Goal: Task Accomplishment & Management: Manage account settings

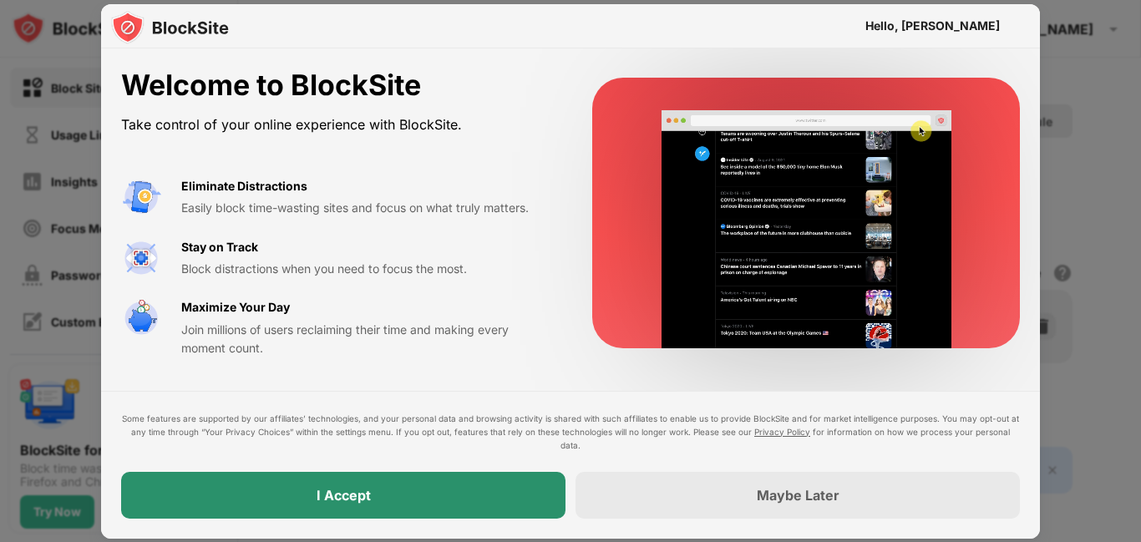
click at [359, 499] on div "I Accept" at bounding box center [344, 495] width 54 height 17
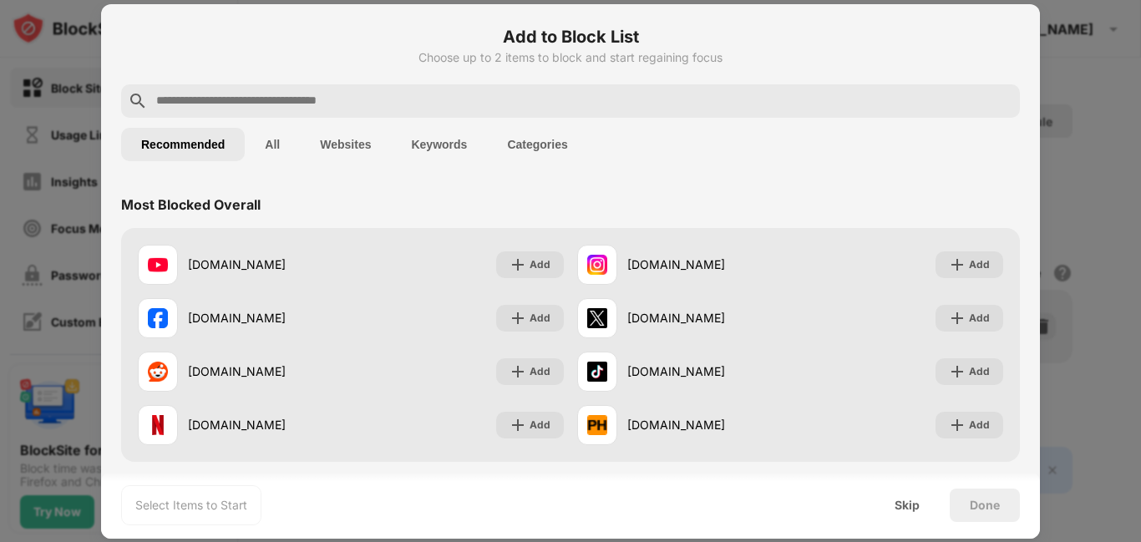
click at [362, 150] on button "Websites" at bounding box center [345, 144] width 91 height 33
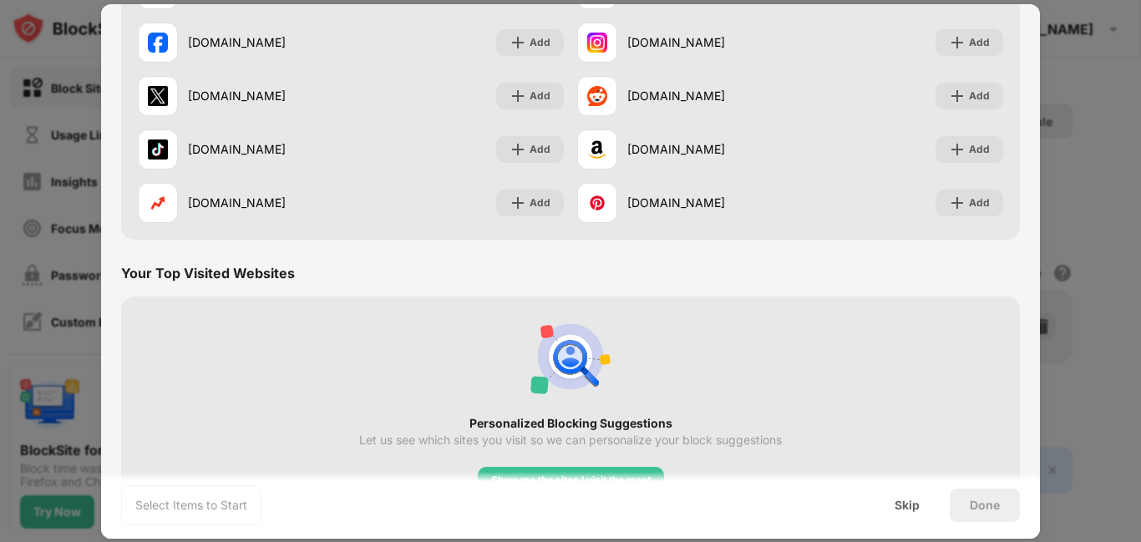
scroll to position [324, 0]
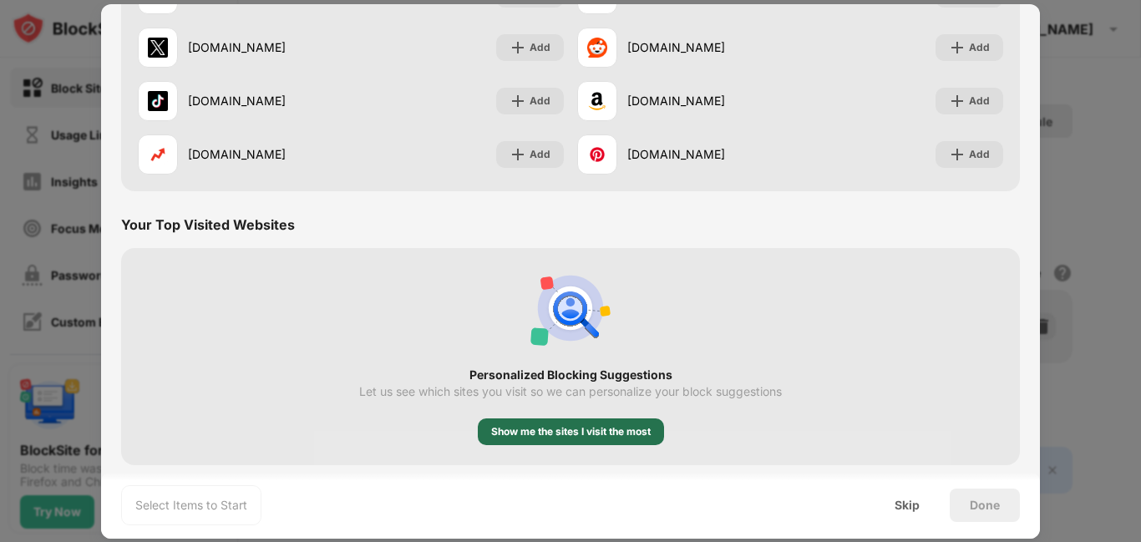
click at [606, 434] on div "Show me the sites I visit the most" at bounding box center [571, 431] width 160 height 17
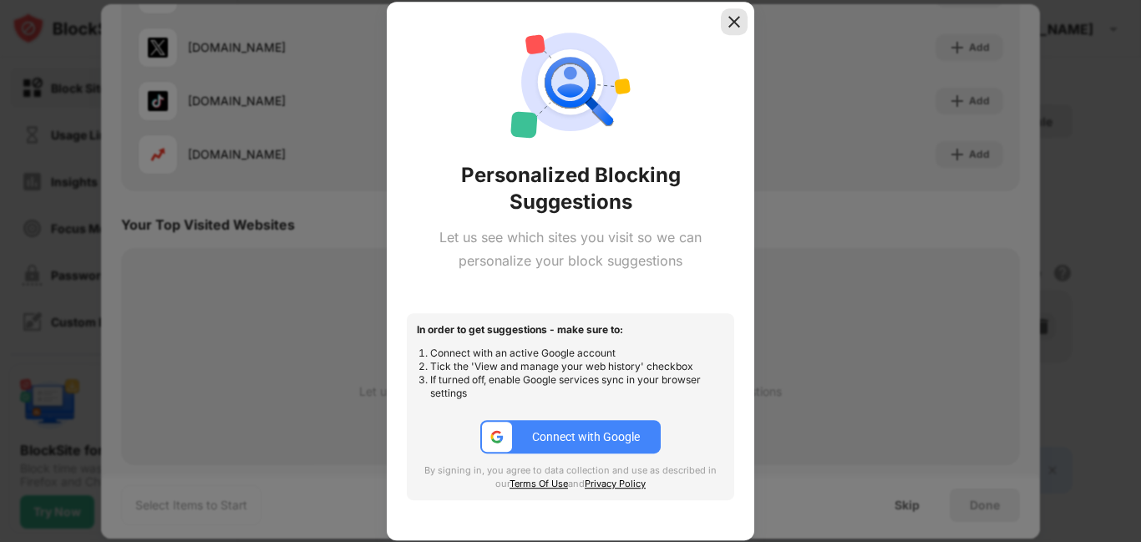
click at [740, 19] on img at bounding box center [734, 21] width 17 height 17
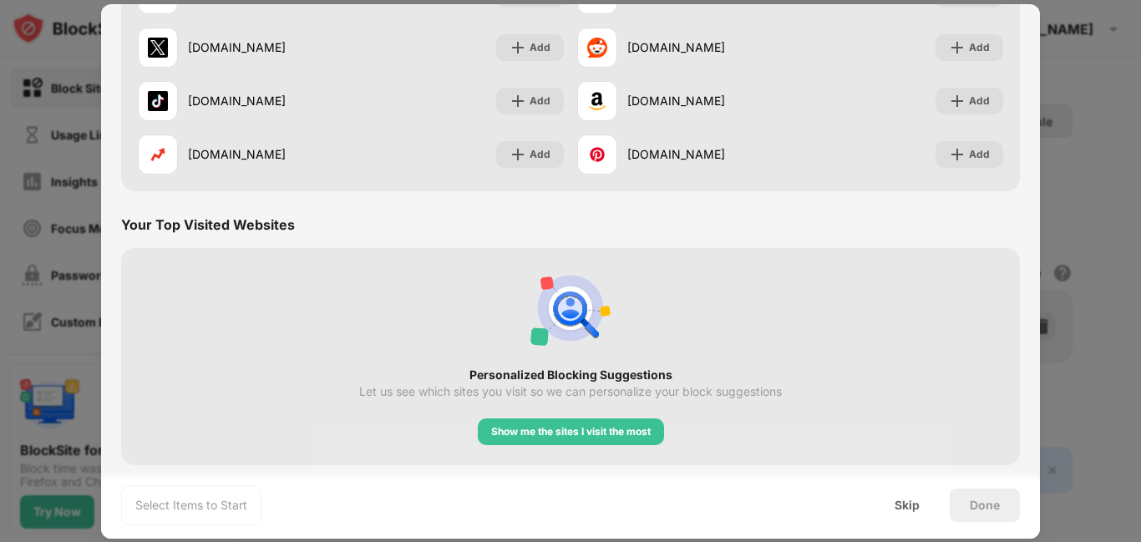
scroll to position [0, 0]
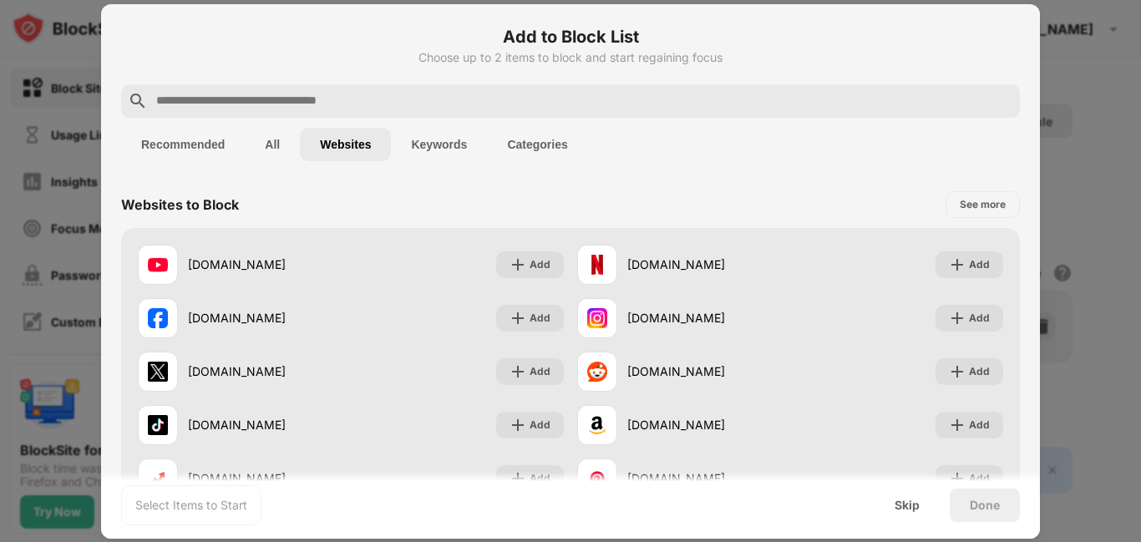
click at [432, 107] on input "text" at bounding box center [584, 101] width 859 height 20
paste input "**********"
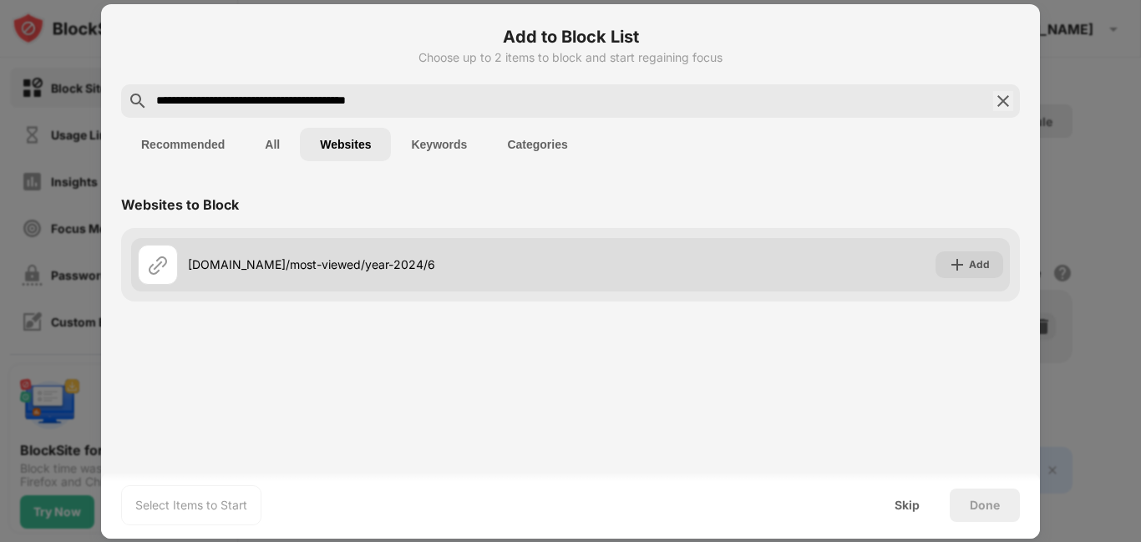
click at [442, 263] on div "xhamster.desi/most-viewed/year-2024/6" at bounding box center [379, 265] width 383 height 18
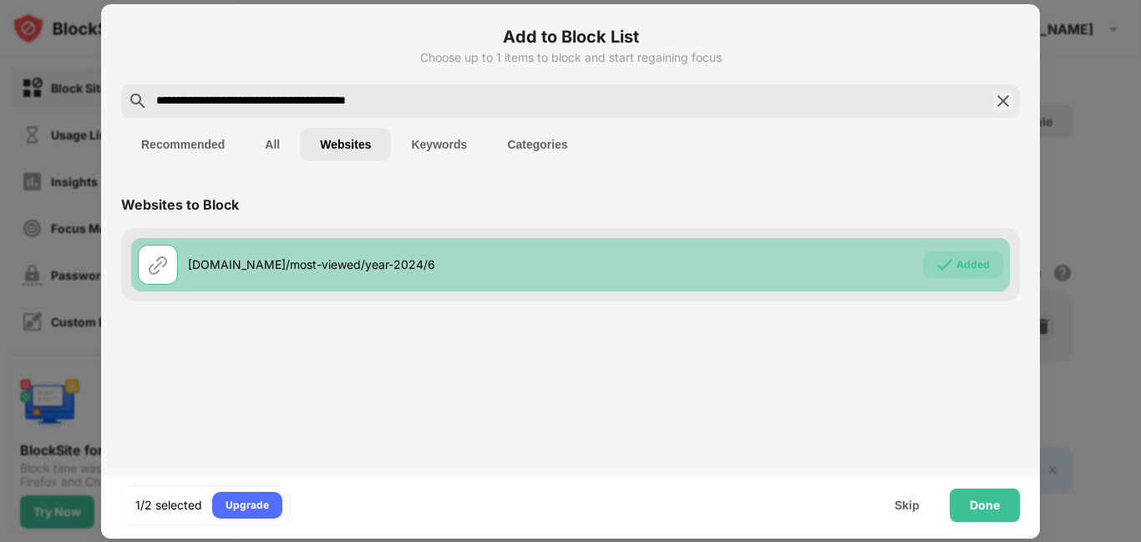
click at [442, 262] on div "xhamster.desi/most-viewed/year-2024/6" at bounding box center [379, 265] width 383 height 18
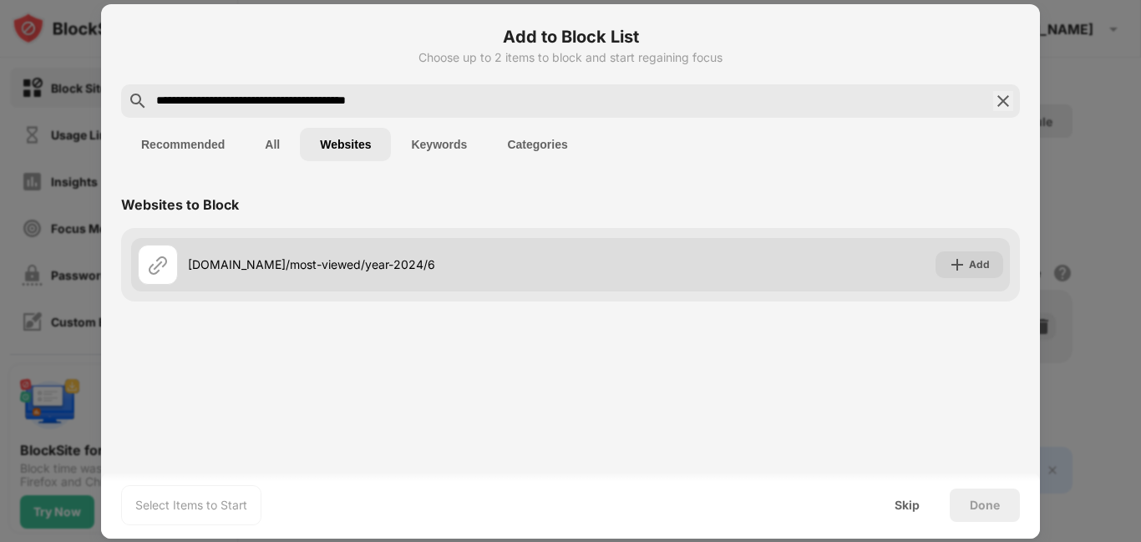
click at [535, 271] on div "xhamster.desi/most-viewed/year-2024/6" at bounding box center [379, 265] width 383 height 18
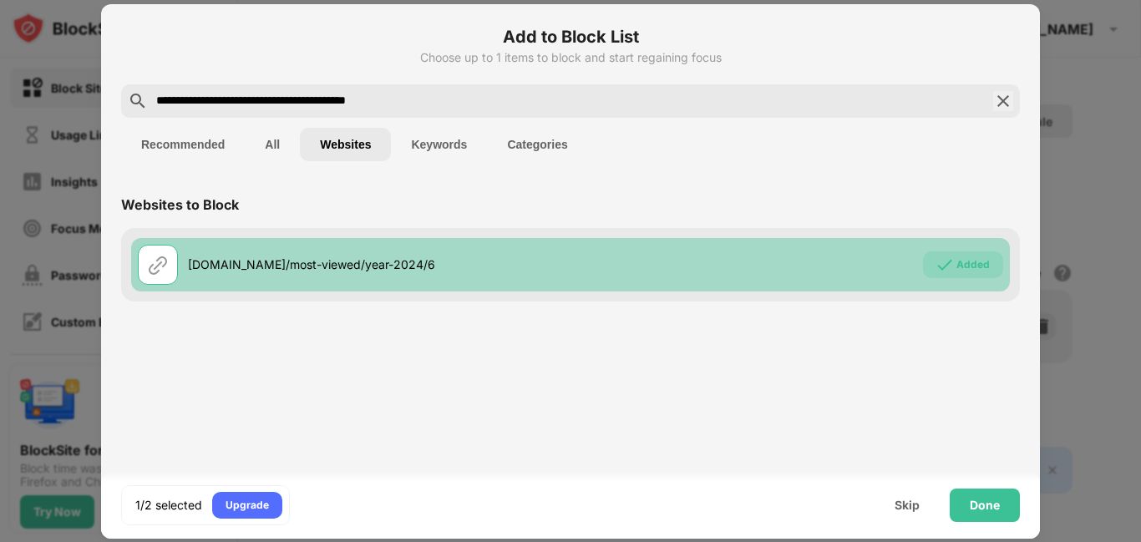
click at [535, 271] on div "xhamster.desi/most-viewed/year-2024/6" at bounding box center [379, 265] width 383 height 18
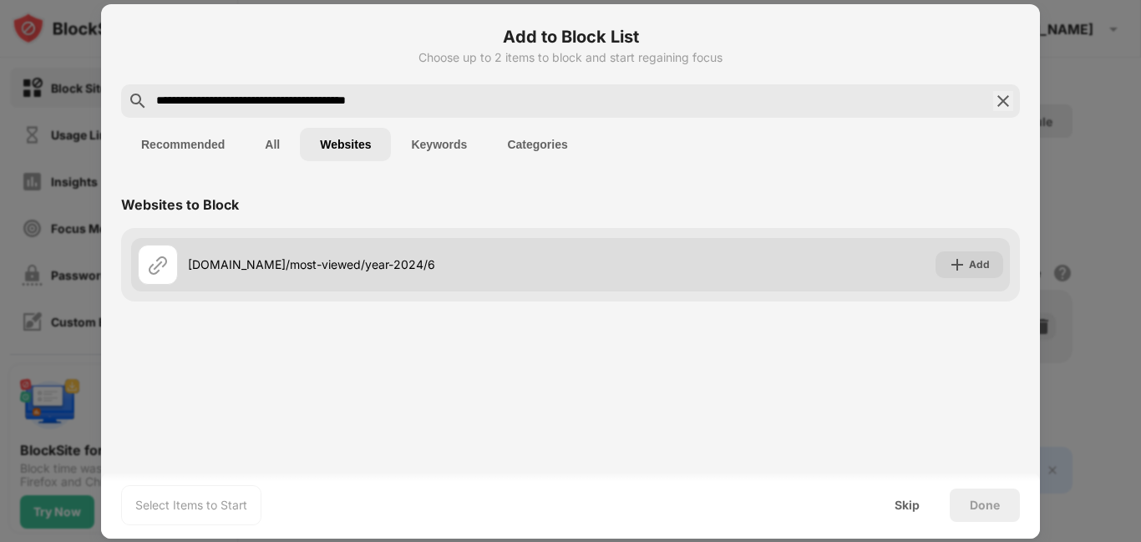
click at [474, 271] on div "xhamster.desi/most-viewed/year-2024/6" at bounding box center [379, 265] width 383 height 18
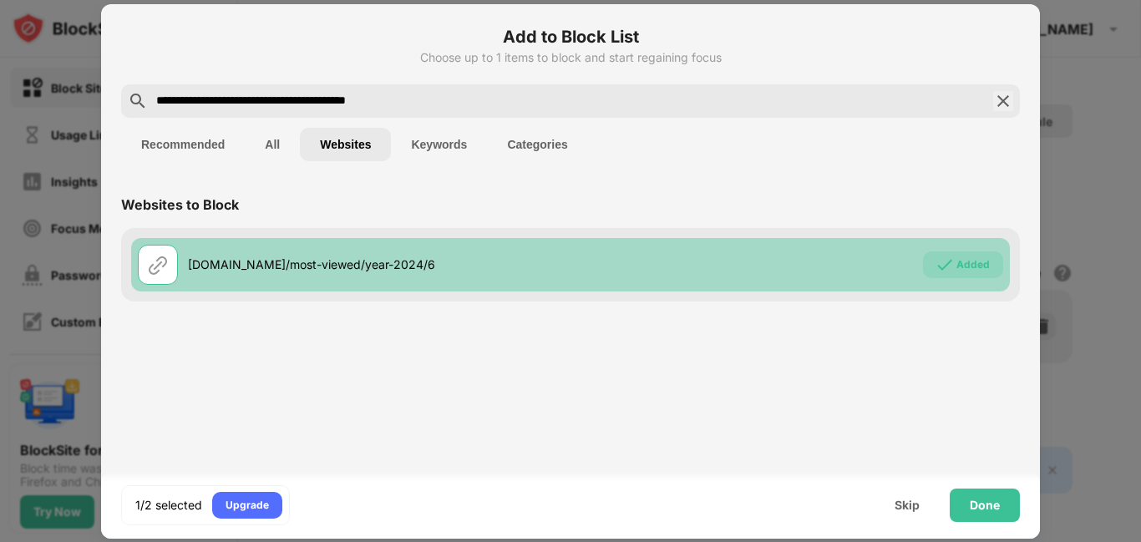
drag, startPoint x: 474, startPoint y: 271, endPoint x: 364, endPoint y: 271, distance: 110.3
click at [474, 271] on div "xhamster.desi/most-viewed/year-2024/6" at bounding box center [379, 265] width 383 height 18
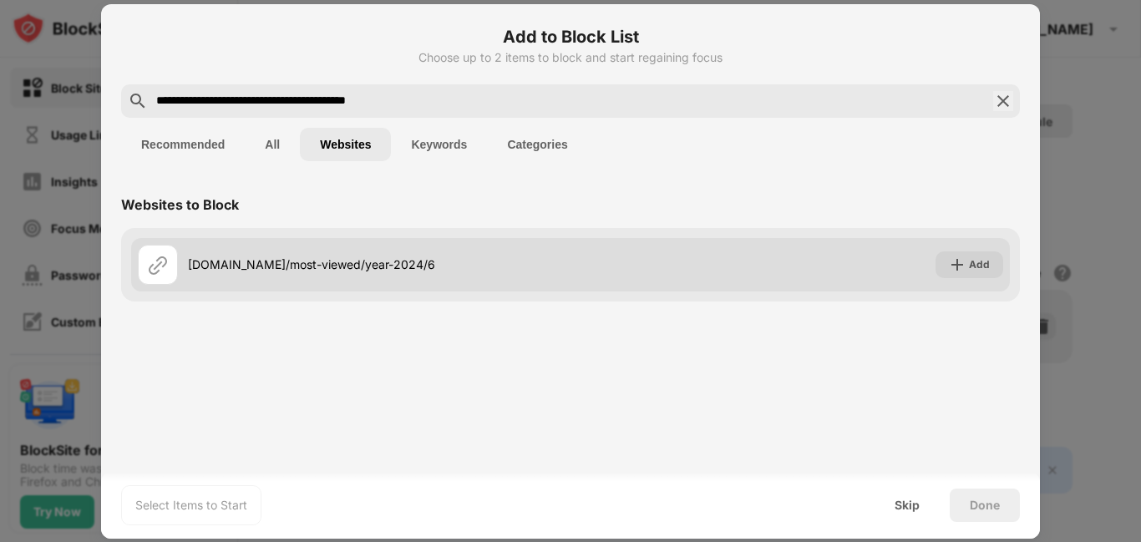
click at [163, 267] on img at bounding box center [158, 265] width 20 height 20
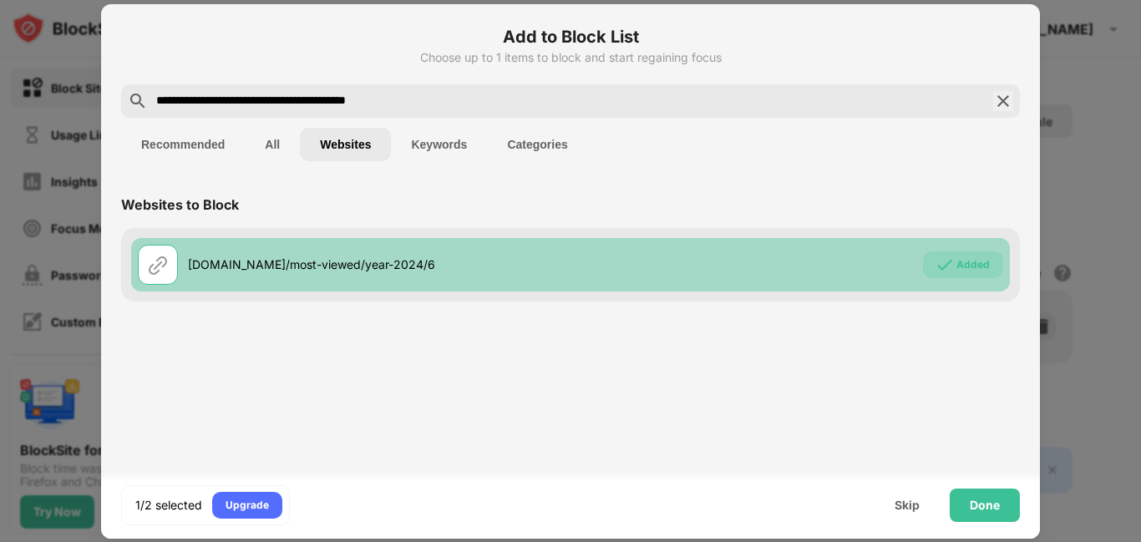
click at [163, 267] on img at bounding box center [158, 265] width 20 height 20
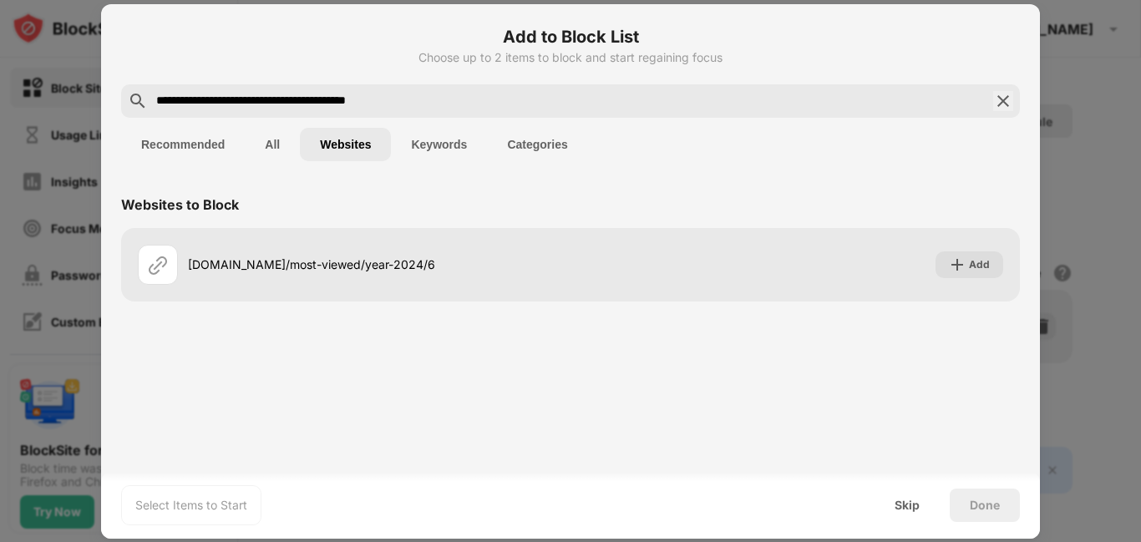
click at [424, 99] on input "**********" at bounding box center [571, 101] width 832 height 20
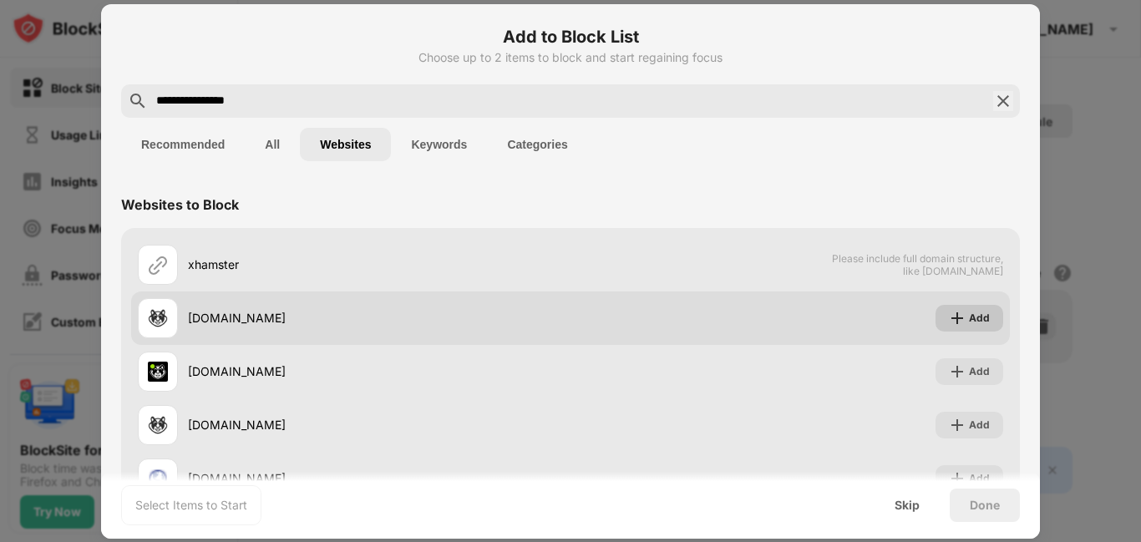
click at [971, 321] on div "Add" at bounding box center [979, 318] width 21 height 17
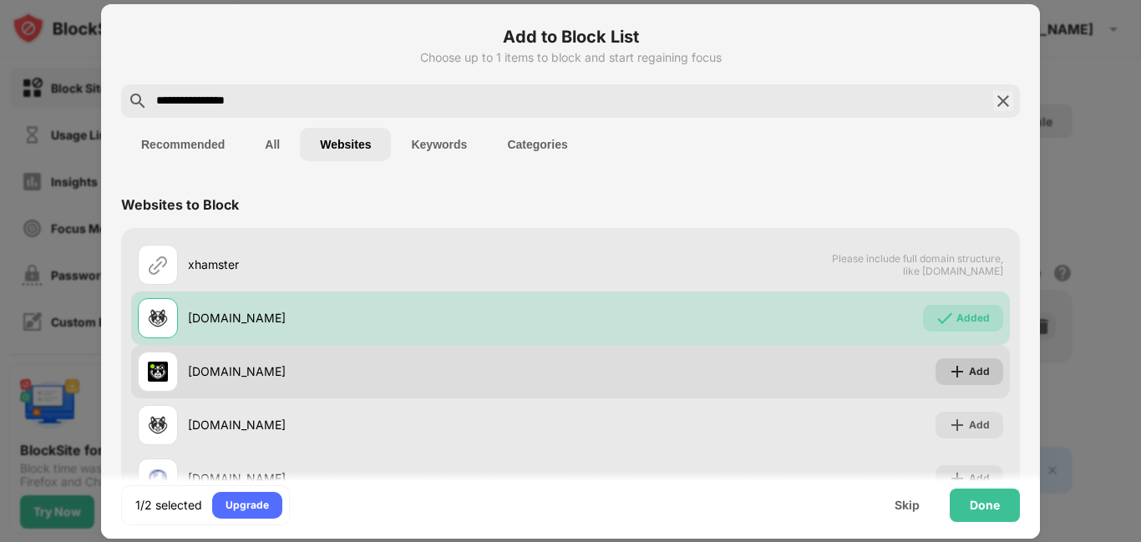
click at [969, 362] on div "Add" at bounding box center [970, 371] width 68 height 27
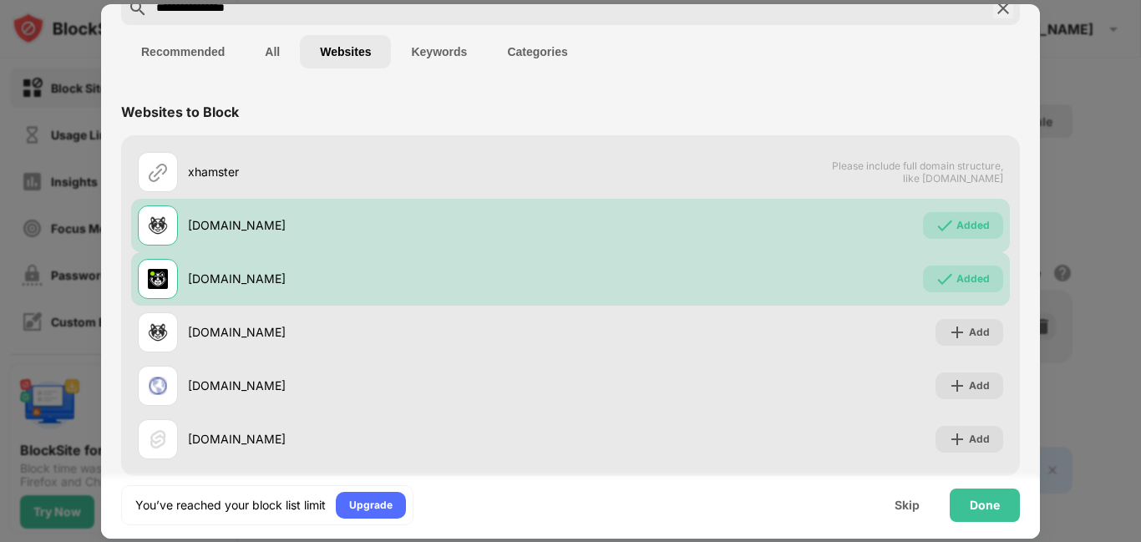
scroll to position [114, 0]
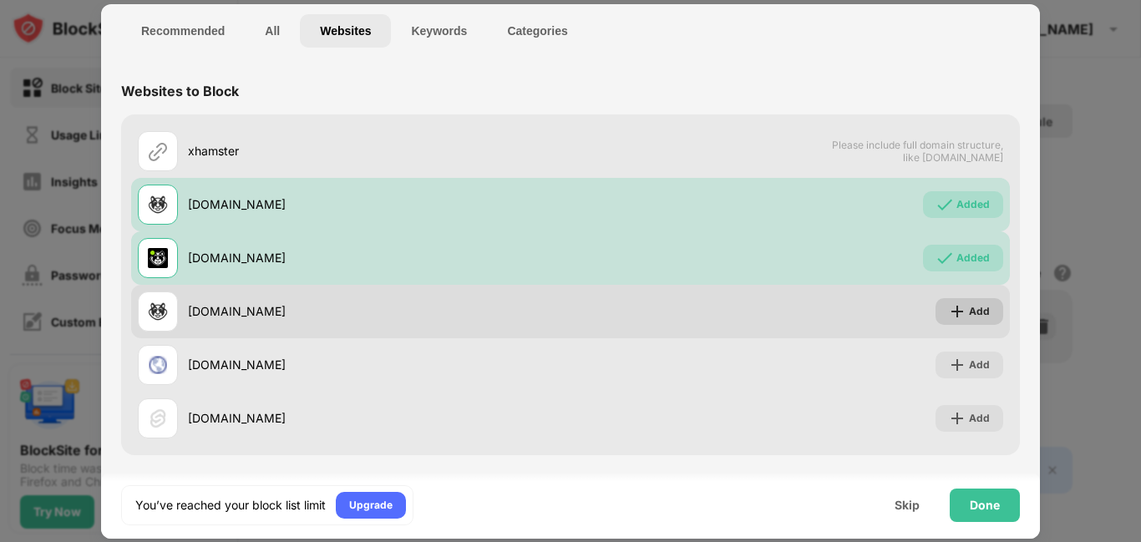
click at [969, 311] on div "Add" at bounding box center [979, 311] width 21 height 17
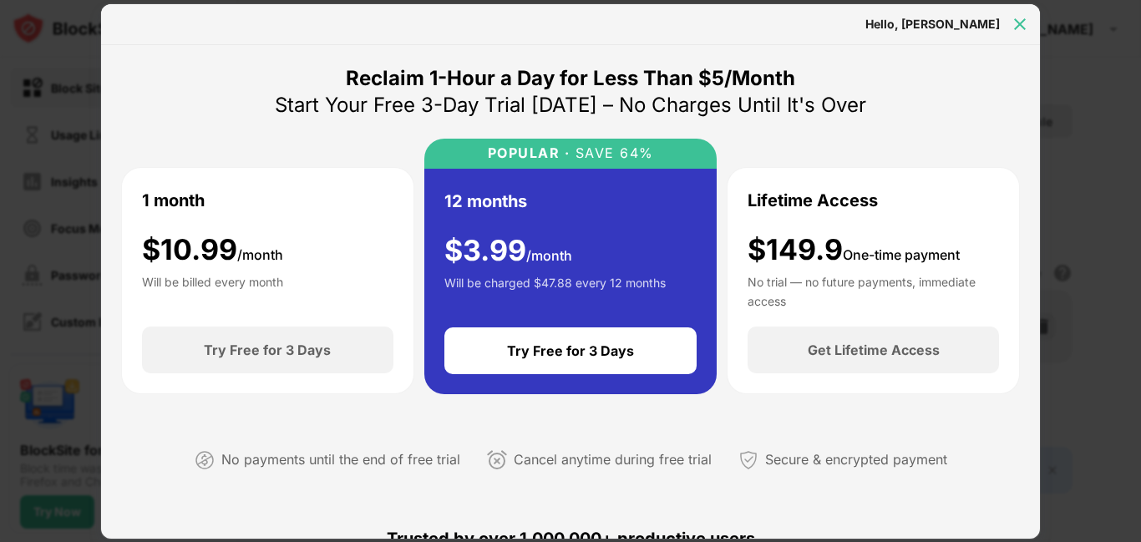
click at [1026, 18] on img at bounding box center [1020, 24] width 17 height 17
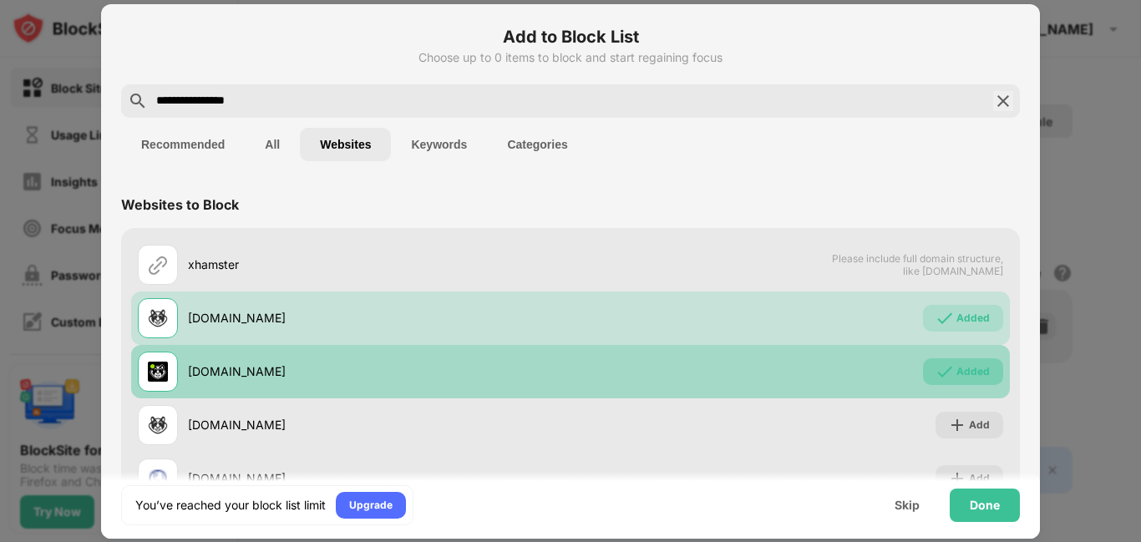
click at [960, 374] on div "Added" at bounding box center [972, 371] width 33 height 17
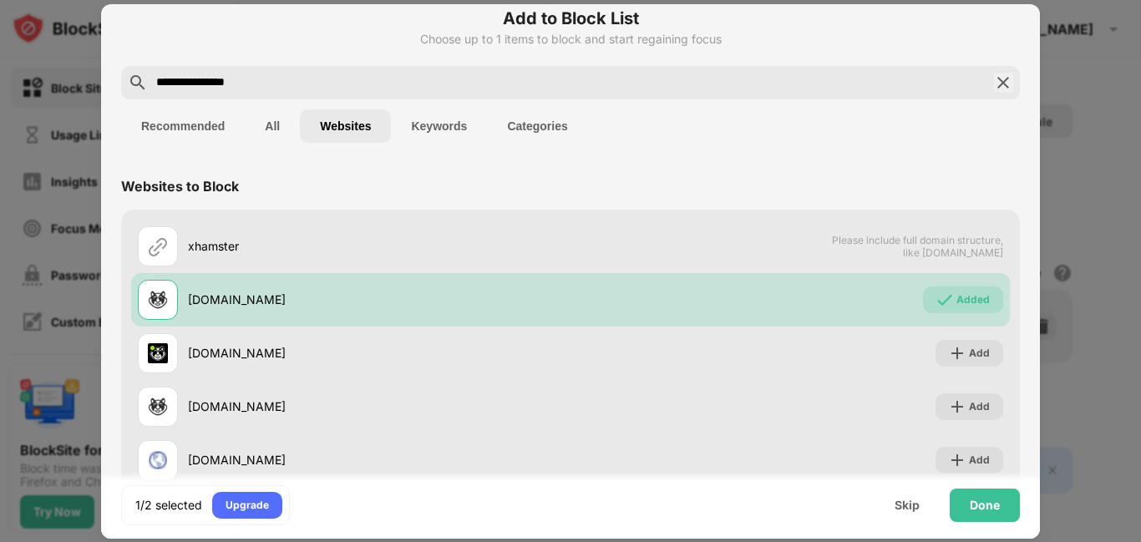
scroll to position [19, 0]
click at [302, 74] on input "**********" at bounding box center [571, 82] width 832 height 20
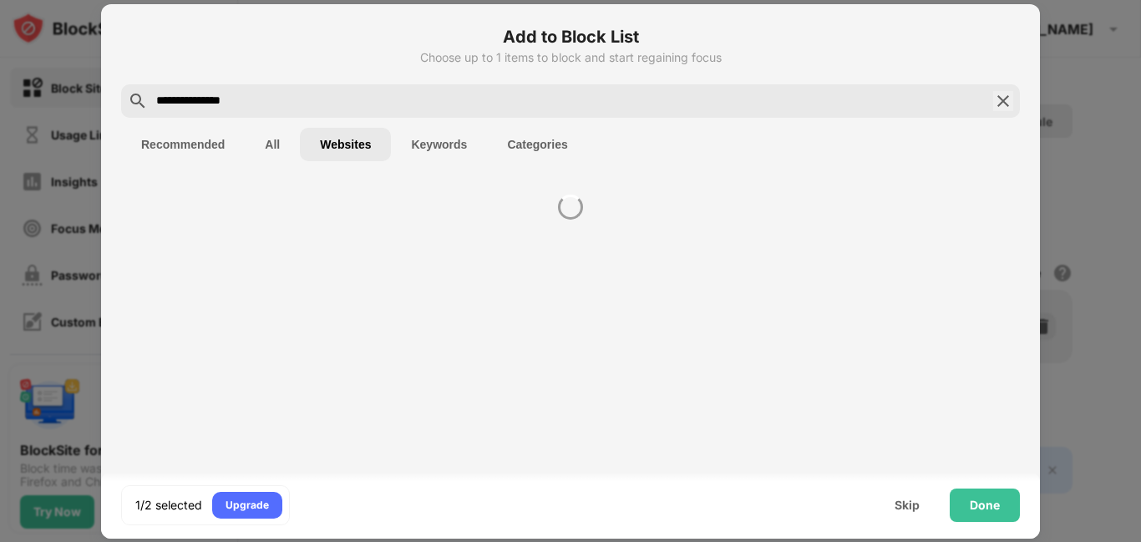
scroll to position [0, 0]
type input "*"
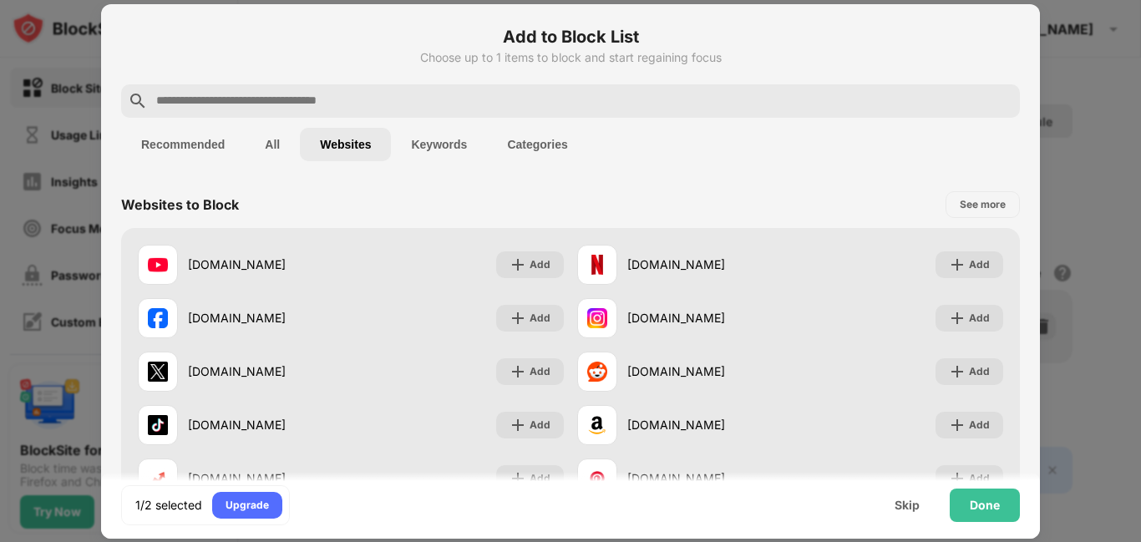
paste input "**********"
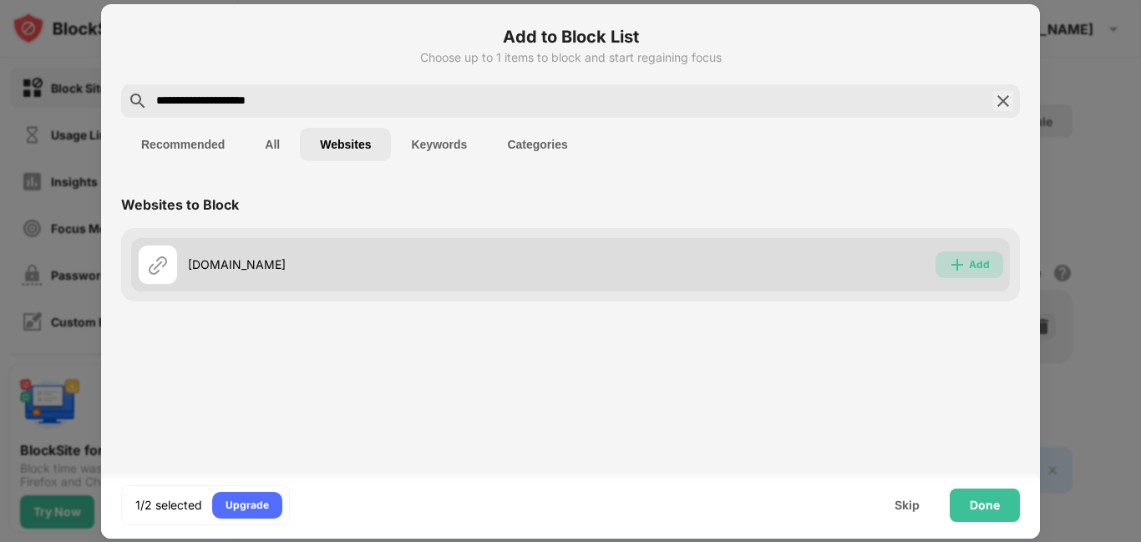
click at [983, 267] on div "Add" at bounding box center [979, 264] width 21 height 17
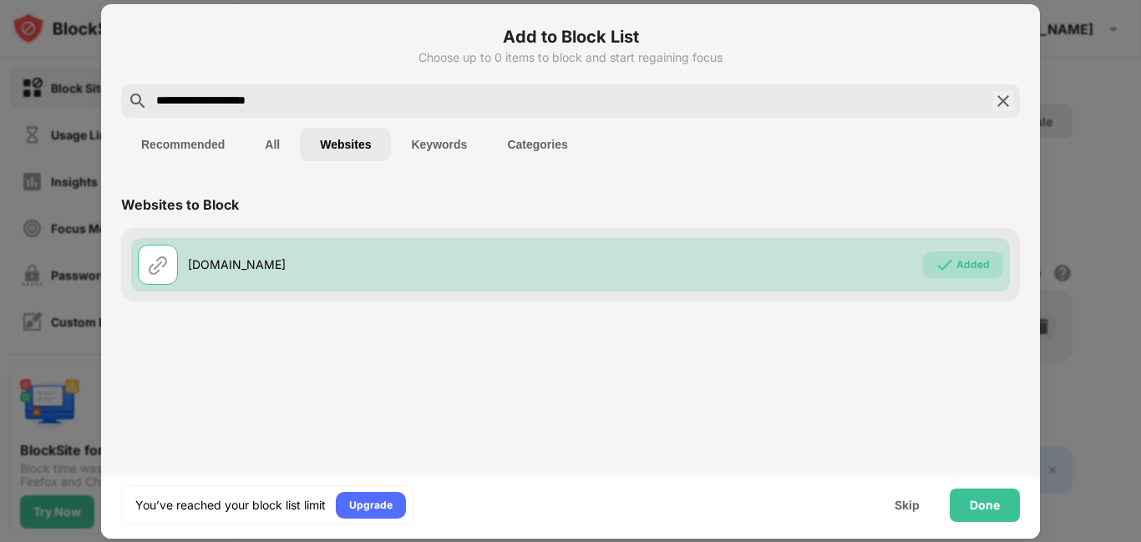
click at [302, 89] on div "**********" at bounding box center [570, 100] width 899 height 33
click at [303, 98] on input "**********" at bounding box center [571, 101] width 832 height 20
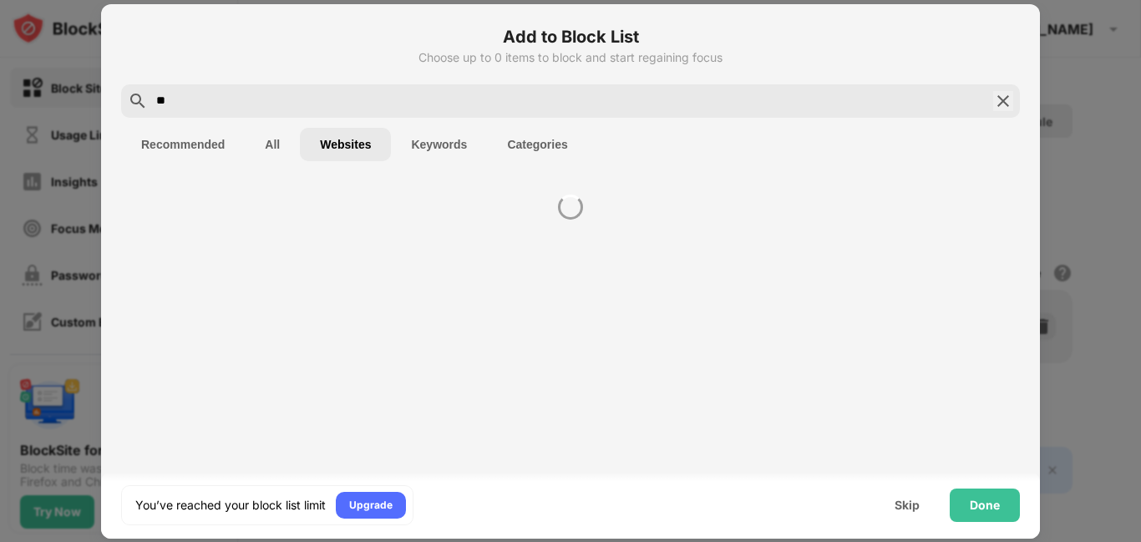
type input "*"
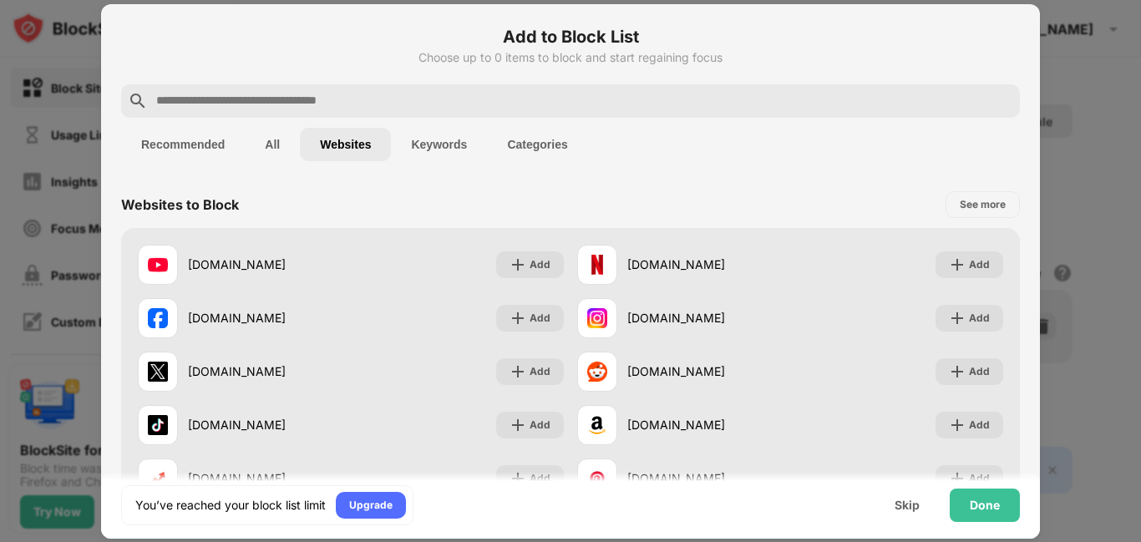
paste input "**********"
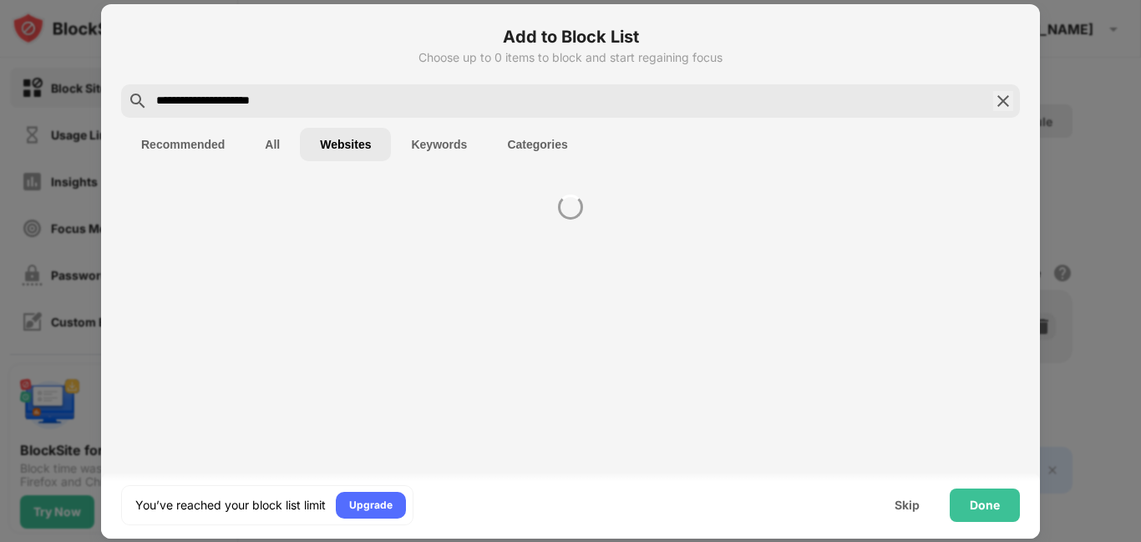
type input "**********"
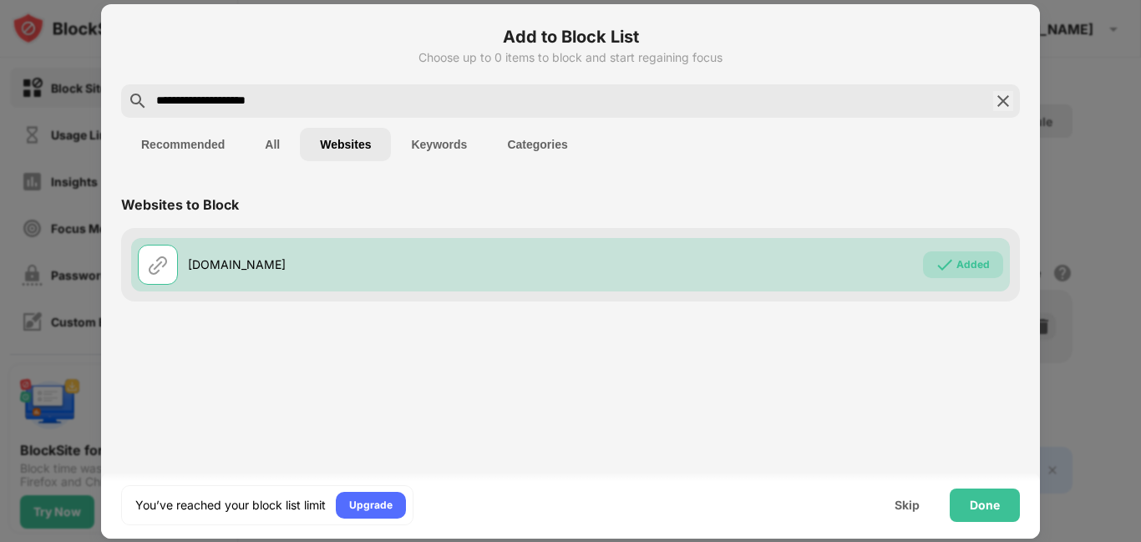
click at [266, 147] on button "All" at bounding box center [272, 144] width 55 height 33
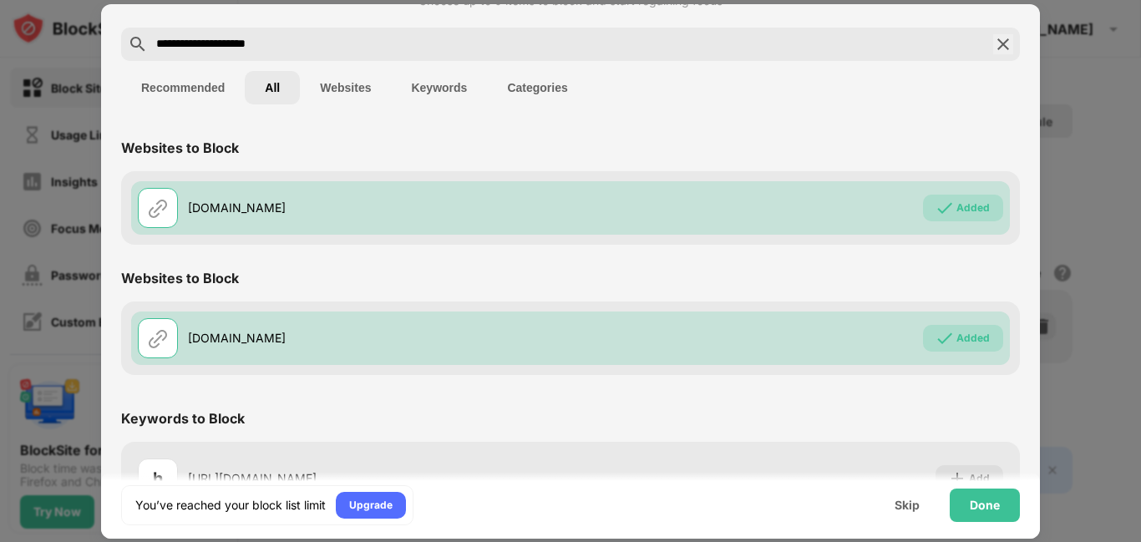
scroll to position [107, 0]
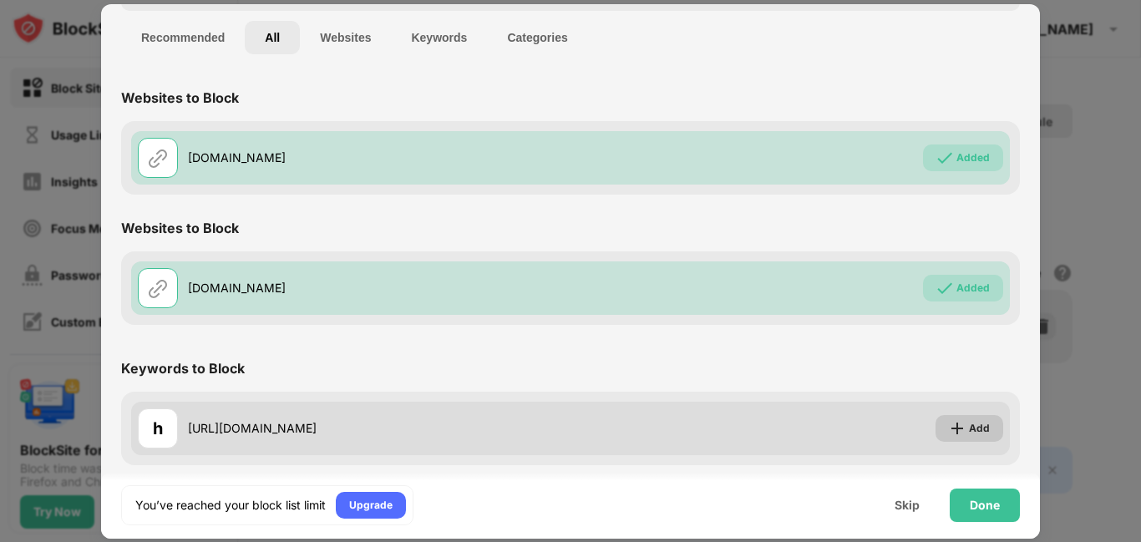
click at [976, 427] on div "Add" at bounding box center [979, 428] width 21 height 17
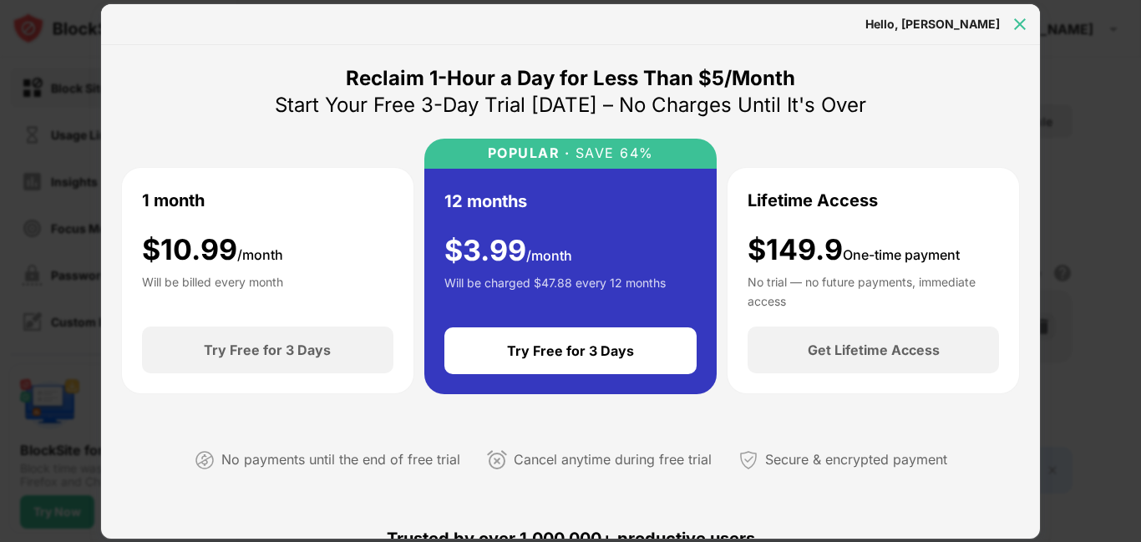
click at [1016, 27] on img at bounding box center [1020, 24] width 17 height 17
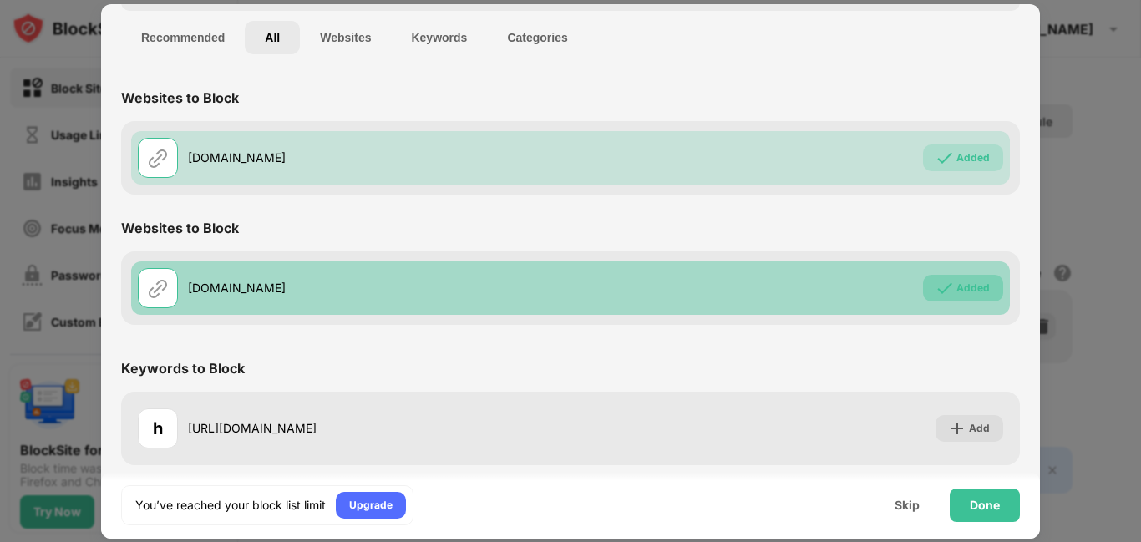
click at [965, 283] on div "Added" at bounding box center [972, 288] width 33 height 17
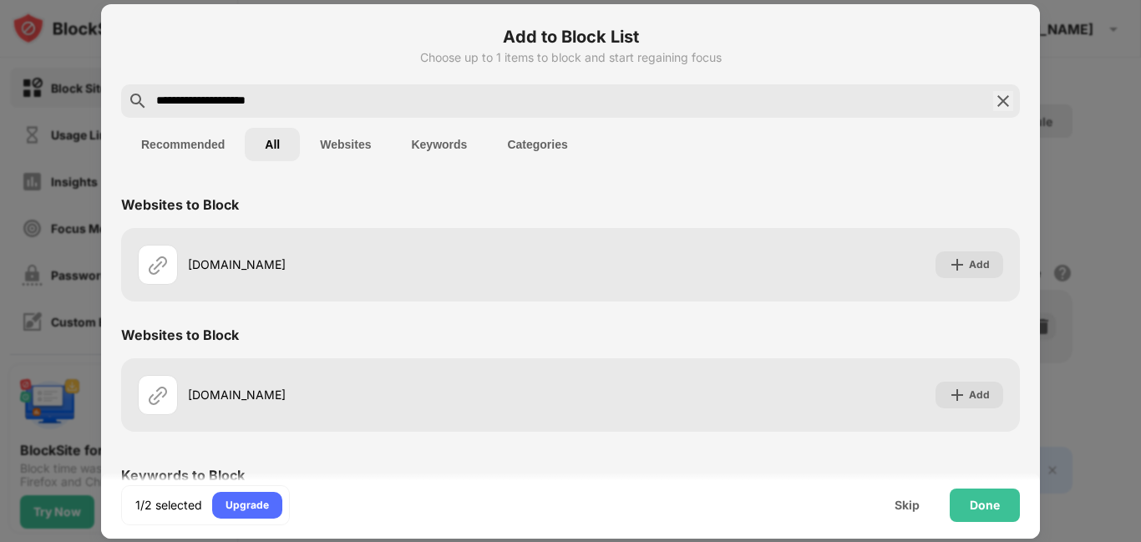
scroll to position [107, 0]
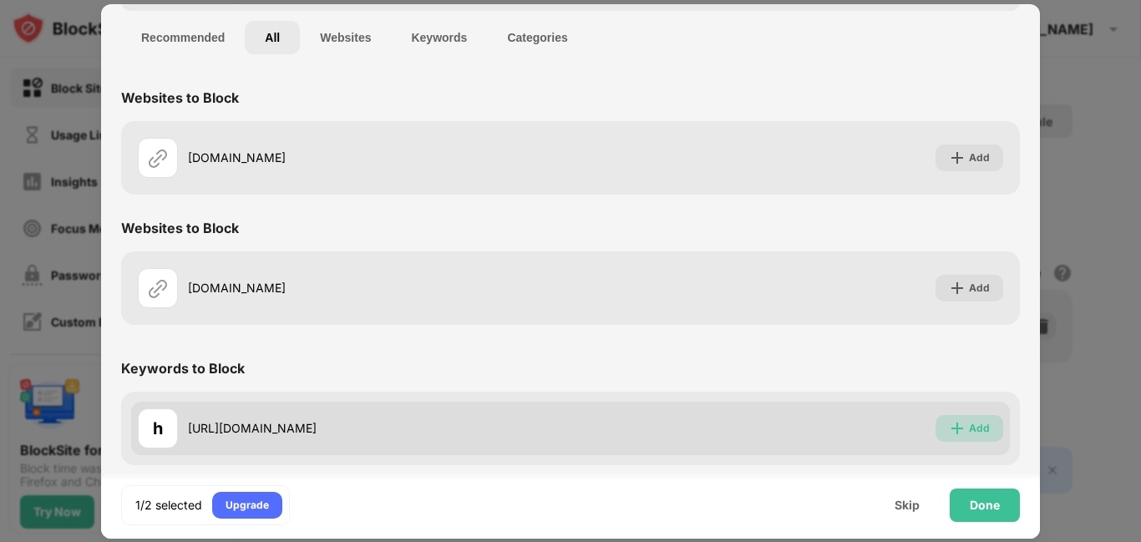
click at [969, 434] on div "Add" at bounding box center [979, 428] width 21 height 17
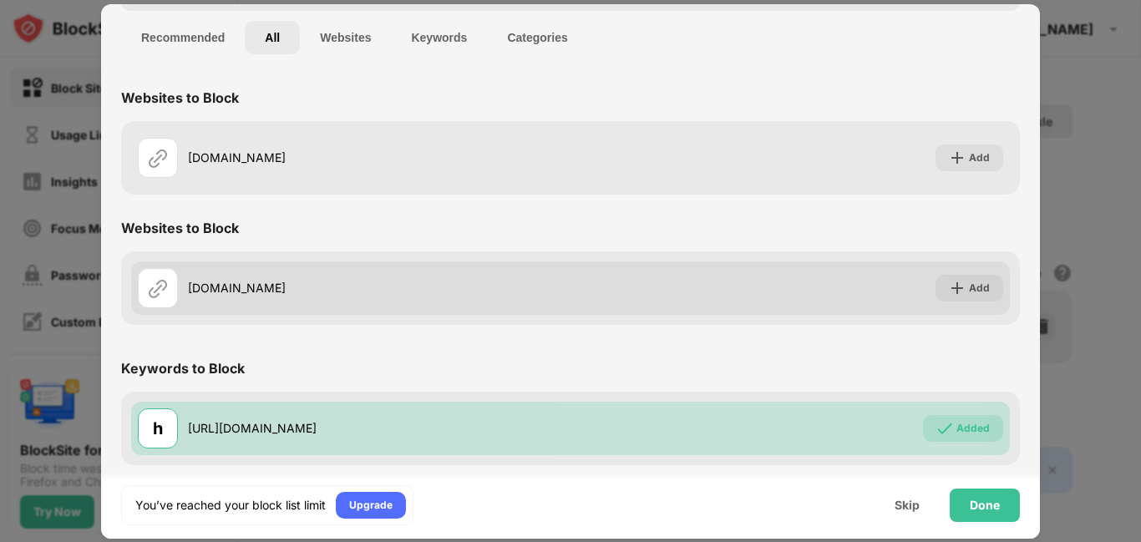
scroll to position [0, 0]
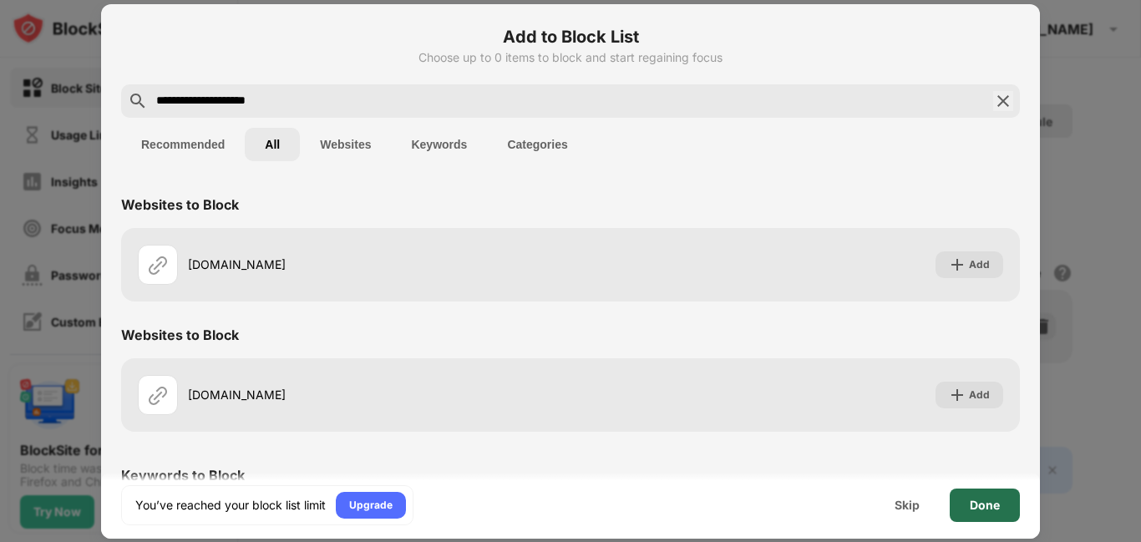
click at [989, 503] on div "Done" at bounding box center [985, 505] width 30 height 13
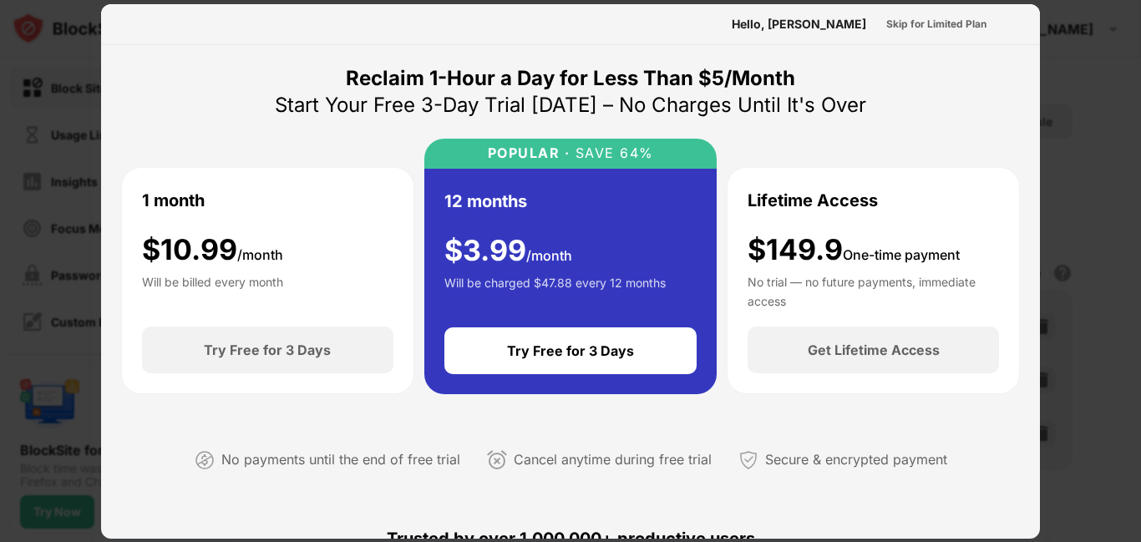
click at [1140, 96] on div at bounding box center [570, 271] width 1141 height 542
click at [1129, 114] on div at bounding box center [570, 271] width 1141 height 542
drag, startPoint x: 1045, startPoint y: 140, endPoint x: 1061, endPoint y: 180, distance: 43.1
click at [1059, 246] on div at bounding box center [570, 271] width 1141 height 542
click at [74, 147] on div at bounding box center [570, 271] width 1141 height 542
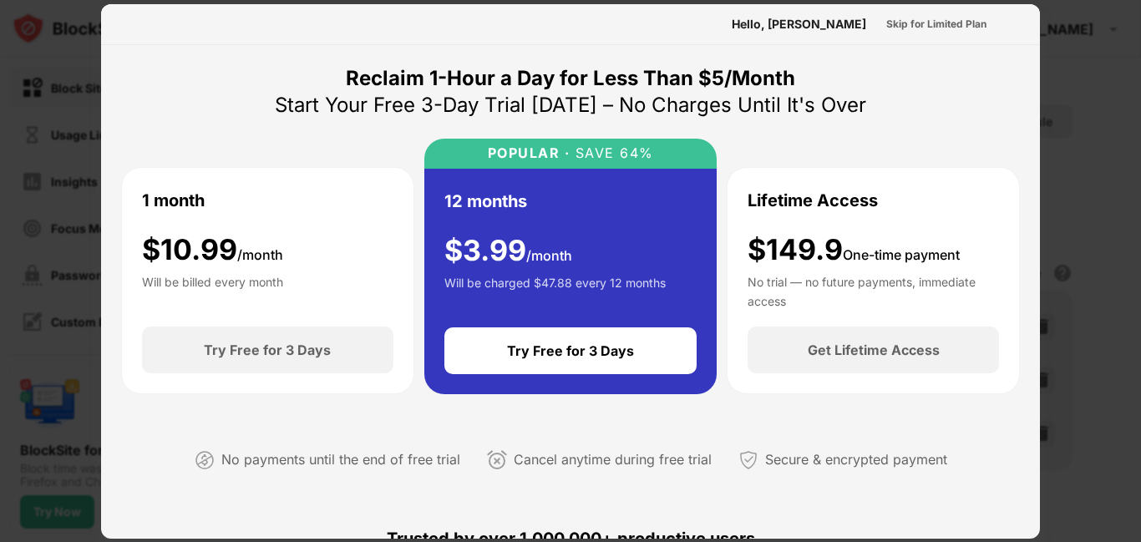
click at [74, 147] on div at bounding box center [570, 271] width 1141 height 542
